Goal: Use online tool/utility: Utilize a website feature to perform a specific function

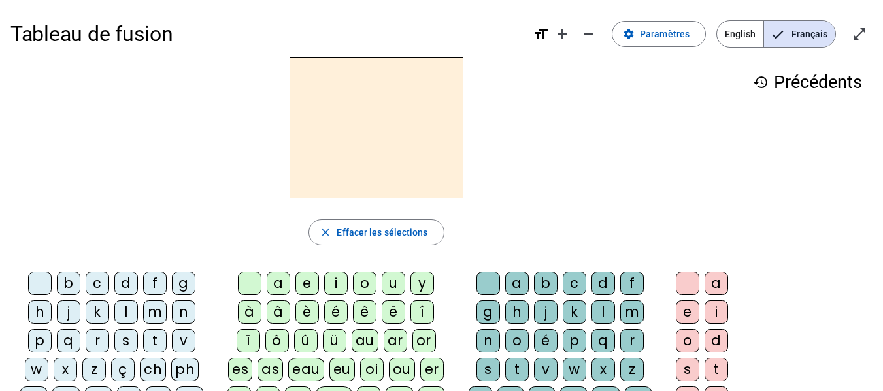
click at [124, 315] on div "l" at bounding box center [126, 313] width 24 height 24
click at [278, 287] on div "a" at bounding box center [279, 284] width 24 height 24
click at [397, 134] on h2 "la" at bounding box center [376, 127] width 174 height 141
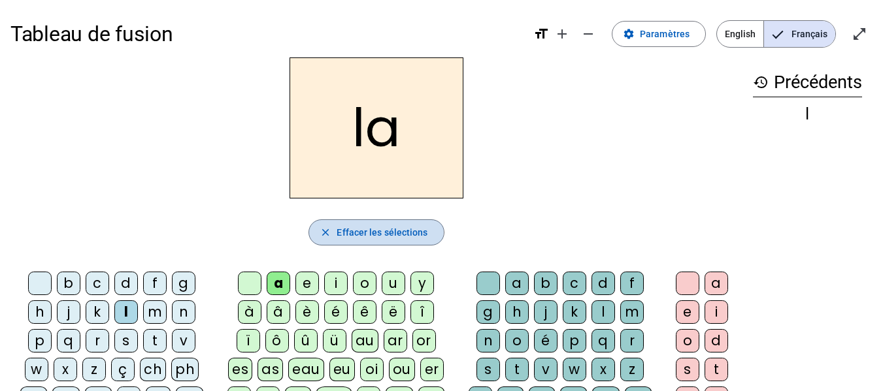
click at [333, 229] on span "button" at bounding box center [376, 232] width 134 height 31
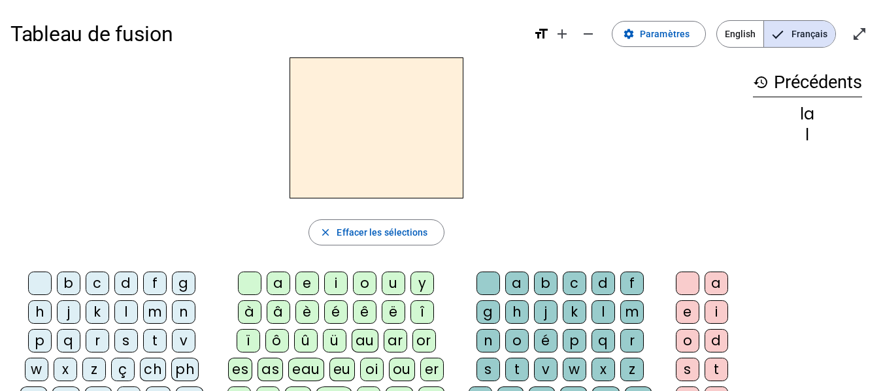
click at [302, 285] on div "e" at bounding box center [307, 284] width 24 height 24
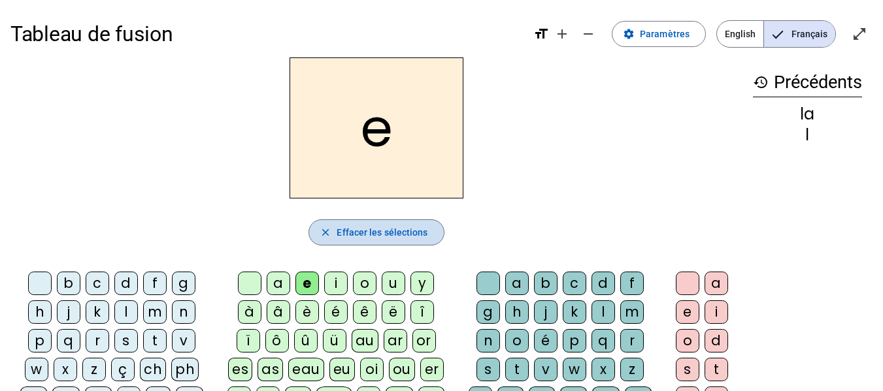
click at [361, 235] on span "Effacer les sélections" at bounding box center [381, 233] width 91 height 16
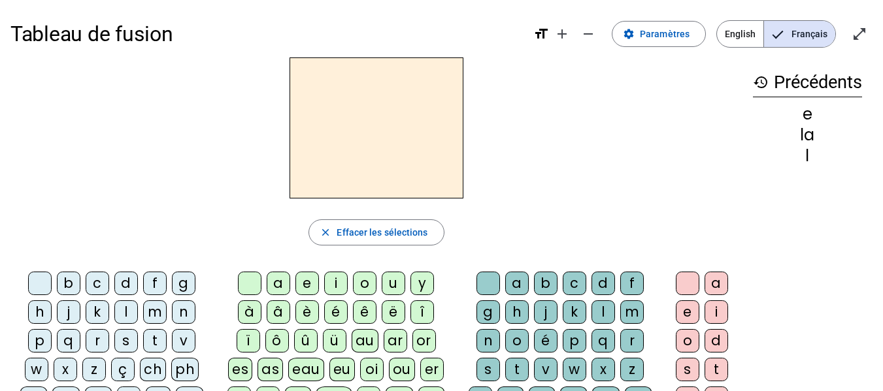
click at [125, 310] on div "l" at bounding box center [126, 313] width 24 height 24
click at [303, 280] on div "e" at bounding box center [307, 284] width 24 height 24
click at [122, 311] on div "l" at bounding box center [126, 313] width 24 height 24
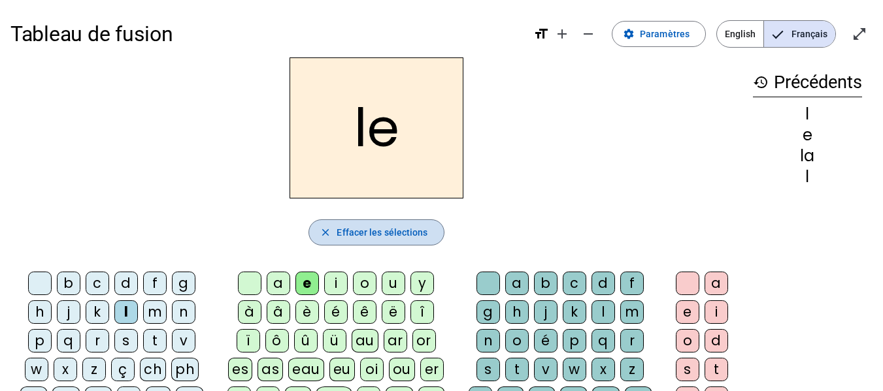
click at [390, 233] on span "Effacer les sélections" at bounding box center [381, 233] width 91 height 16
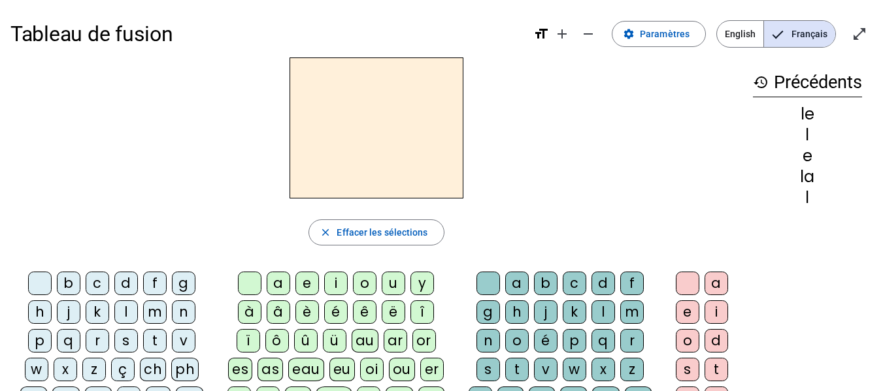
click at [120, 309] on div "l" at bounding box center [126, 313] width 24 height 24
click at [387, 283] on div "u" at bounding box center [394, 284] width 24 height 24
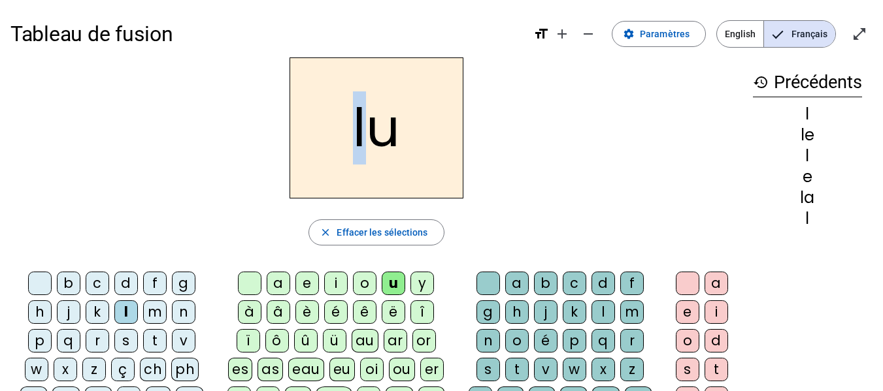
drag, startPoint x: 355, startPoint y: 129, endPoint x: 365, endPoint y: 119, distance: 13.4
click at [365, 119] on h2 "lu" at bounding box center [376, 127] width 174 height 141
click at [326, 233] on mat-icon "close" at bounding box center [325, 233] width 12 height 12
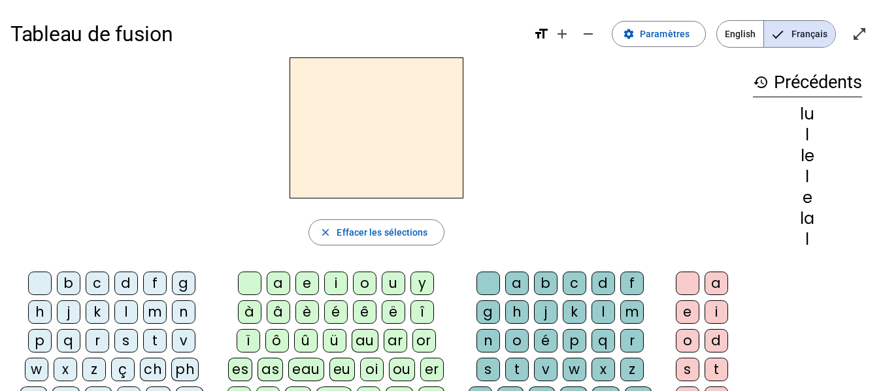
scroll to position [65, 0]
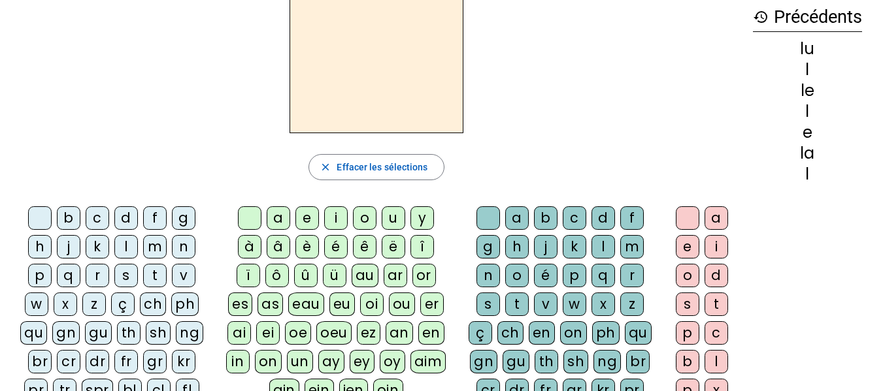
click at [150, 272] on div "t" at bounding box center [155, 276] width 24 height 24
click at [389, 221] on div "u" at bounding box center [394, 218] width 24 height 24
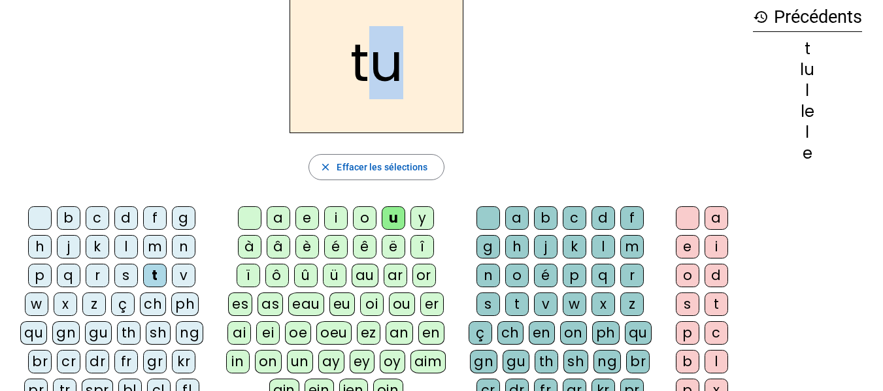
drag, startPoint x: 397, startPoint y: 71, endPoint x: 369, endPoint y: 79, distance: 29.2
click at [369, 79] on h2 "tu" at bounding box center [376, 62] width 174 height 141
click at [402, 170] on span "Effacer les sélections" at bounding box center [381, 167] width 91 height 16
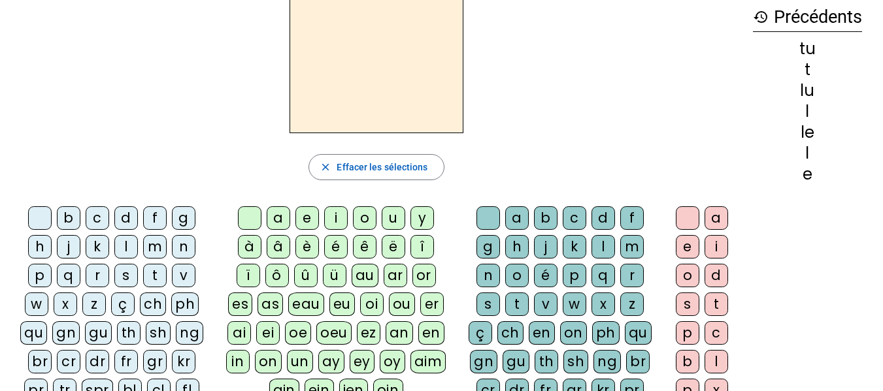
click at [157, 270] on div "t" at bounding box center [155, 276] width 24 height 24
click at [304, 223] on div "e" at bounding box center [307, 218] width 24 height 24
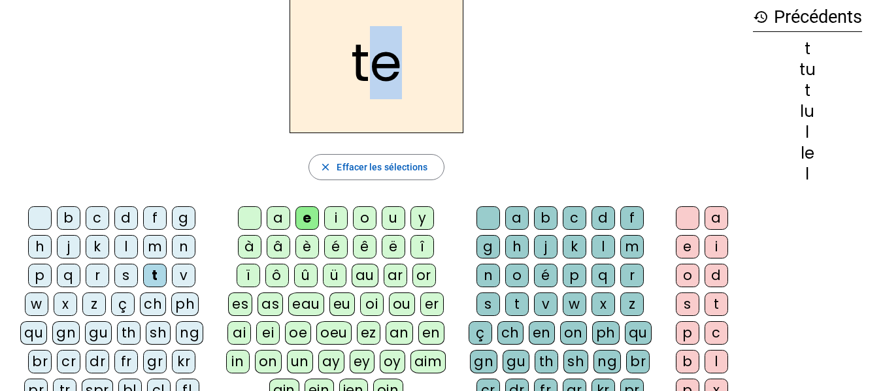
drag, startPoint x: 376, startPoint y: 69, endPoint x: 392, endPoint y: 65, distance: 16.7
click at [392, 65] on h2 "te" at bounding box center [376, 62] width 174 height 141
click at [153, 278] on div "t" at bounding box center [155, 276] width 24 height 24
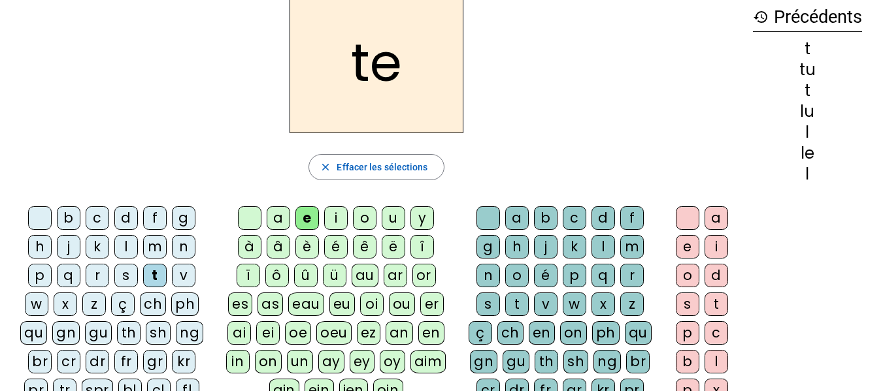
click at [755, 18] on mat-icon "history" at bounding box center [761, 17] width 16 height 16
click at [347, 172] on span "Effacer les sélections" at bounding box center [381, 167] width 91 height 16
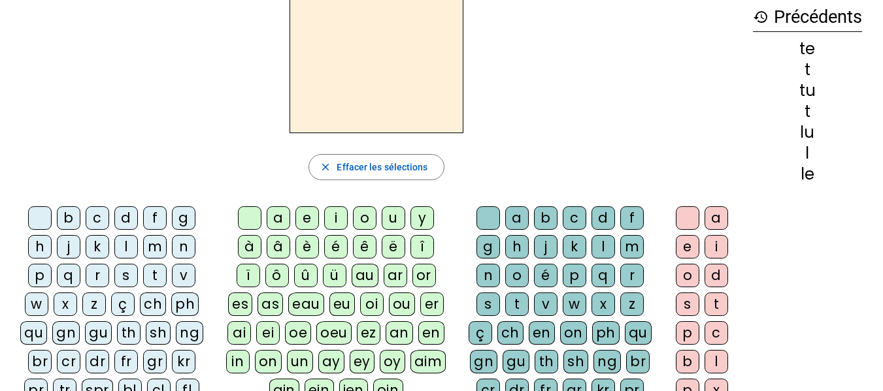
click at [157, 274] on div "t" at bounding box center [155, 276] width 24 height 24
click at [285, 218] on div "a" at bounding box center [279, 218] width 24 height 24
